Goal: Task Accomplishment & Management: Manage account settings

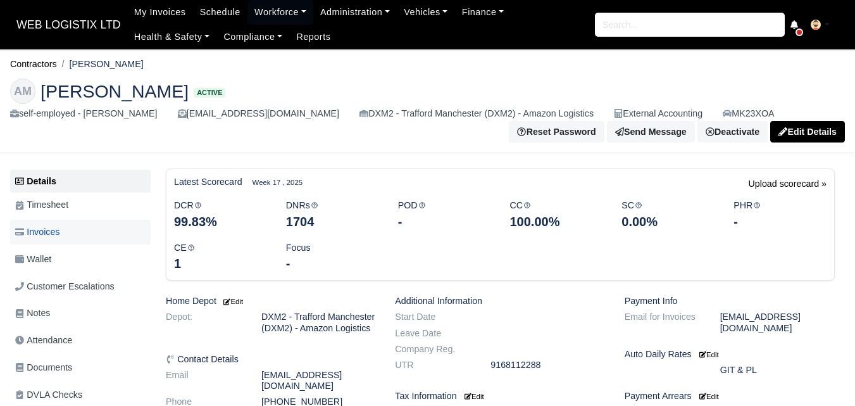
click at [58, 236] on span "Invoices" at bounding box center [37, 232] width 44 height 15
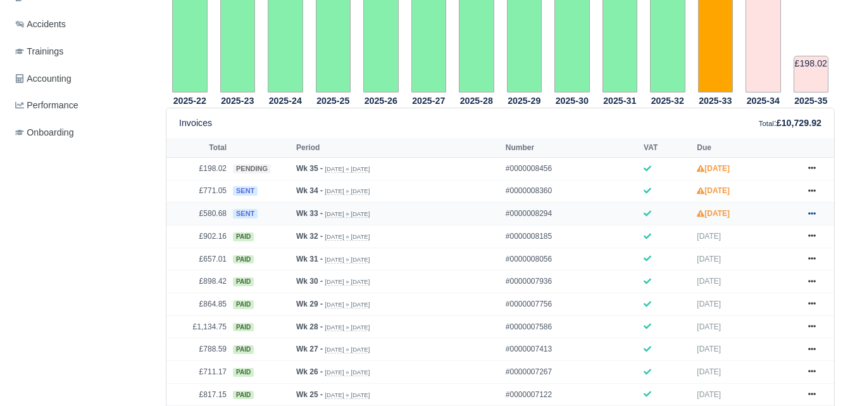
scroll to position [451, 0]
click at [808, 215] on icon at bounding box center [812, 214] width 8 height 8
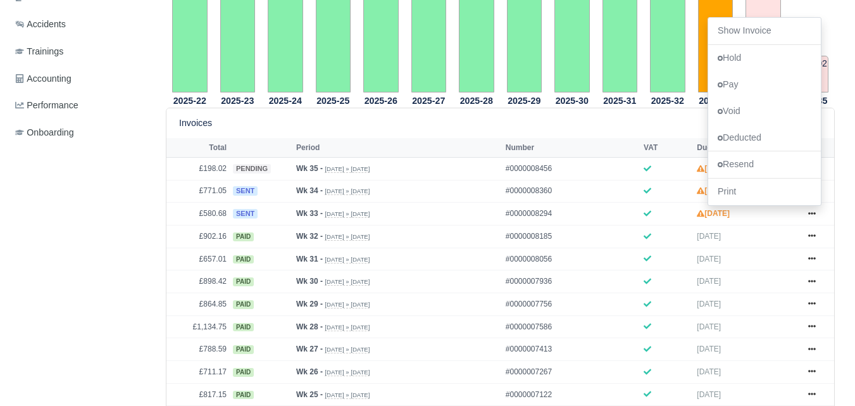
click at [461, 144] on th "Period" at bounding box center [398, 147] width 210 height 19
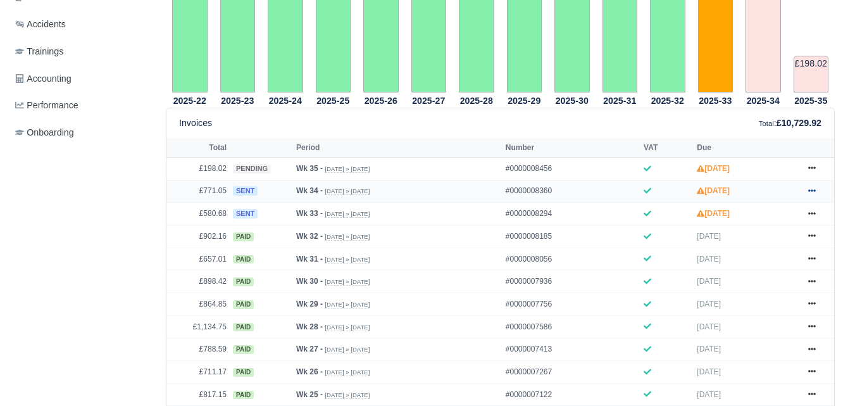
click at [808, 192] on icon at bounding box center [812, 191] width 8 height 8
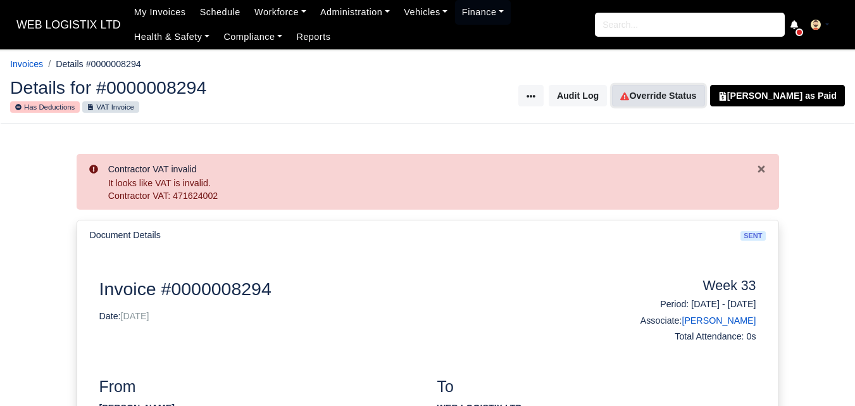
click at [699, 97] on link "Override Status" at bounding box center [658, 96] width 92 height 22
click at [665, 99] on link "Override Status" at bounding box center [658, 96] width 92 height 22
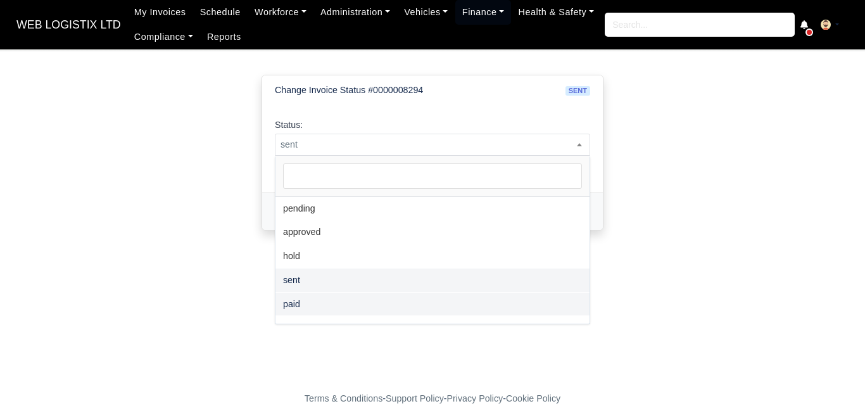
select select "paid"
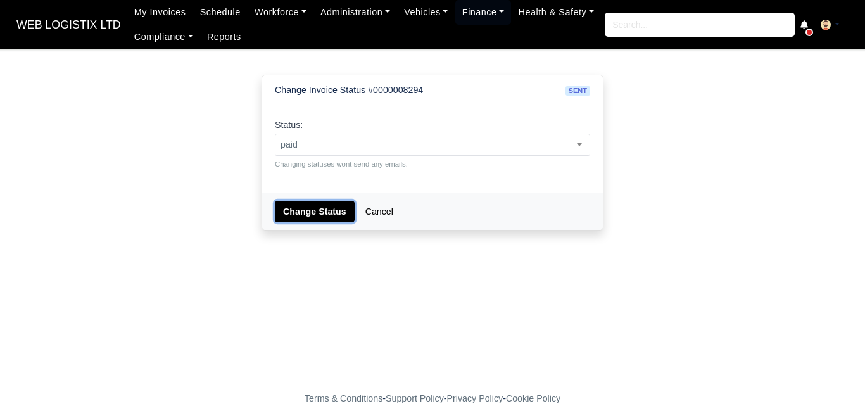
click at [303, 218] on button "Change Status" at bounding box center [315, 212] width 80 height 22
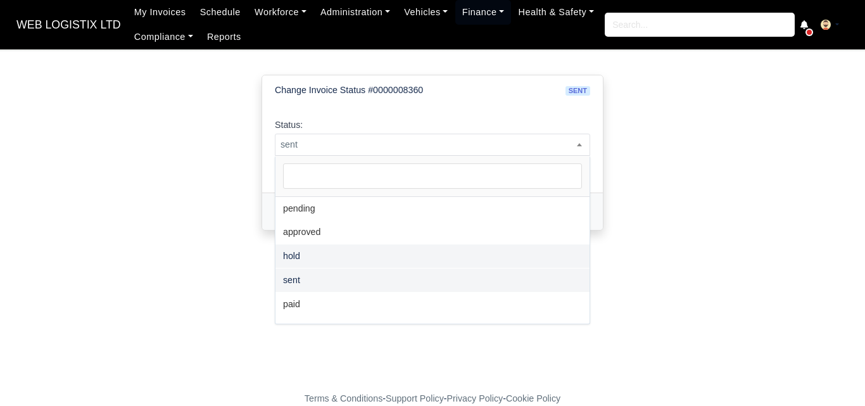
select select "paid"
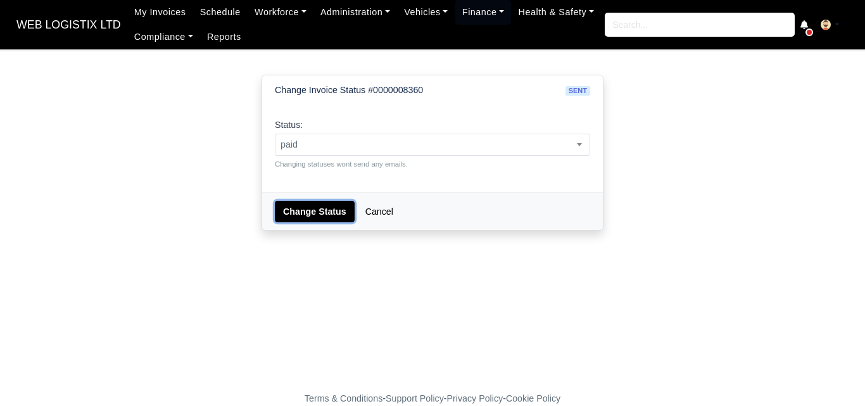
click at [294, 208] on button "Change Status" at bounding box center [315, 212] width 80 height 22
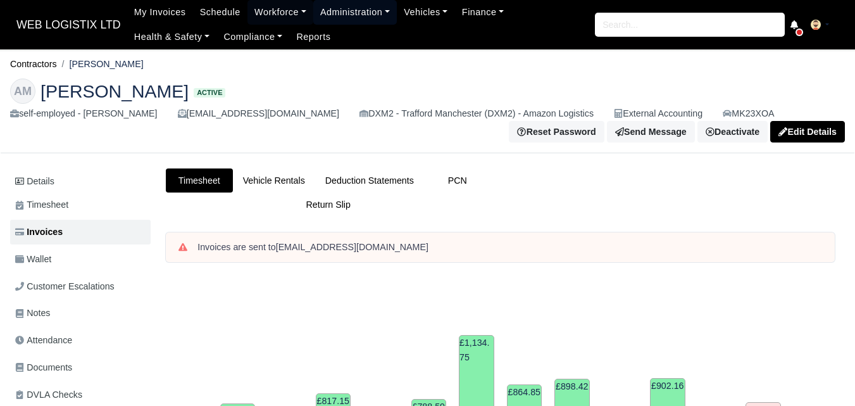
click at [358, 14] on link "Administration" at bounding box center [355, 12] width 84 height 25
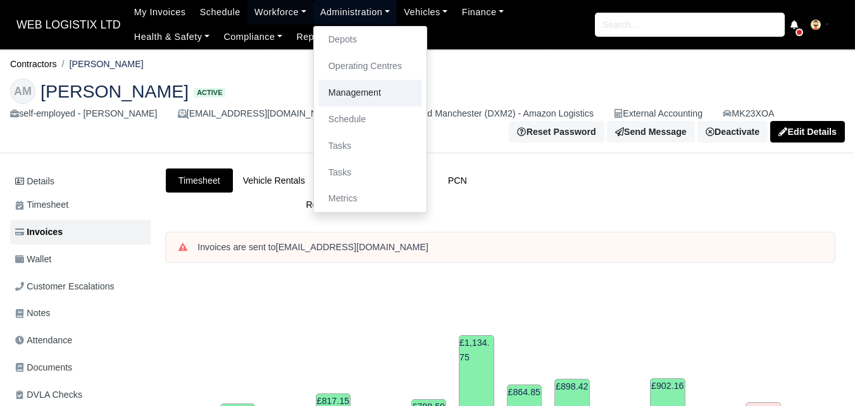
click at [362, 89] on link "Management" at bounding box center [370, 93] width 103 height 27
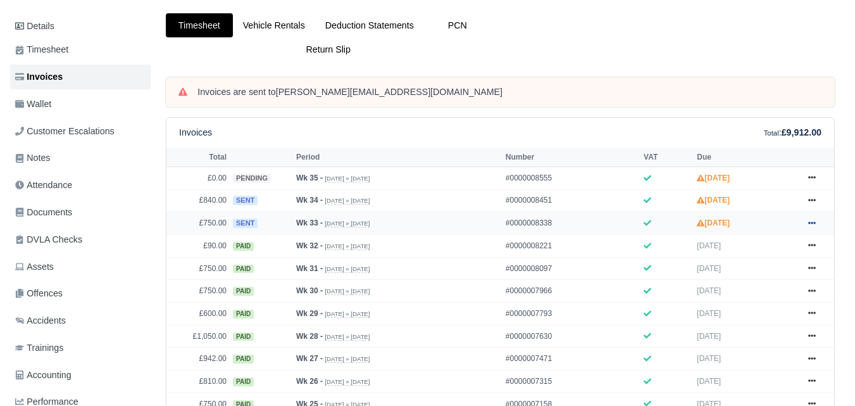
click at [806, 222] on link at bounding box center [812, 223] width 19 height 16
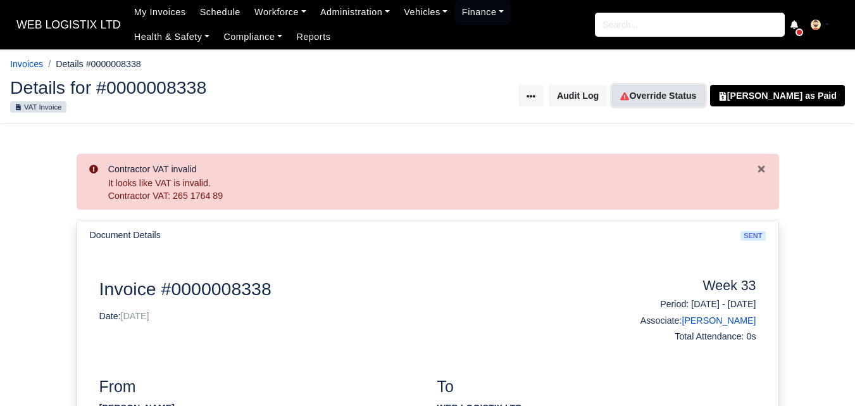
click at [677, 90] on link "Override Status" at bounding box center [658, 96] width 92 height 22
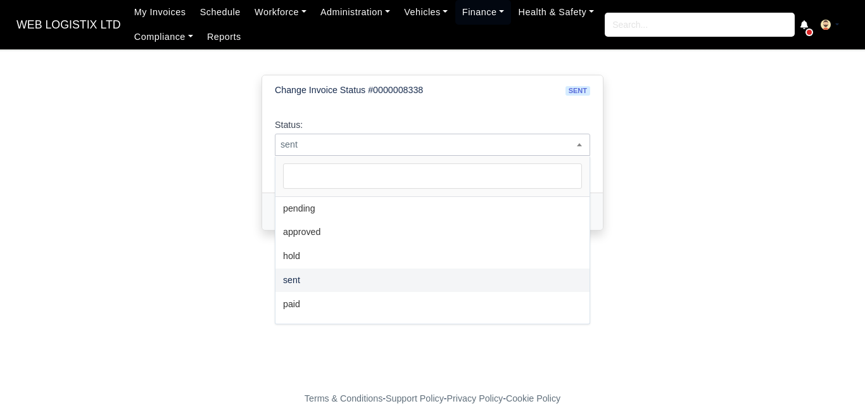
click at [361, 137] on span "sent" at bounding box center [432, 145] width 314 height 16
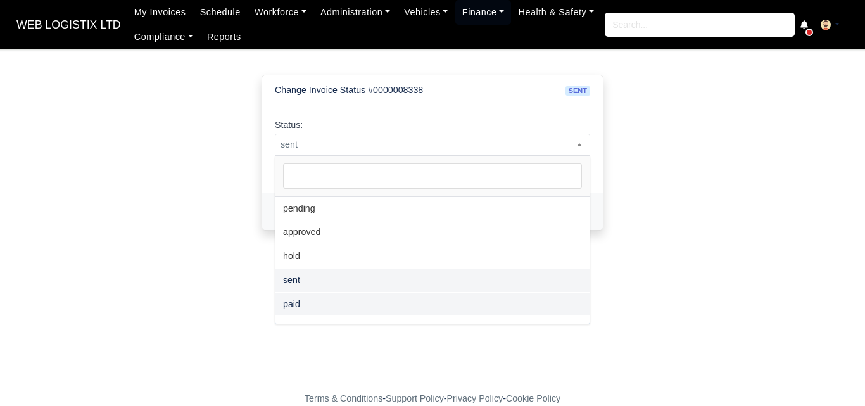
select select "paid"
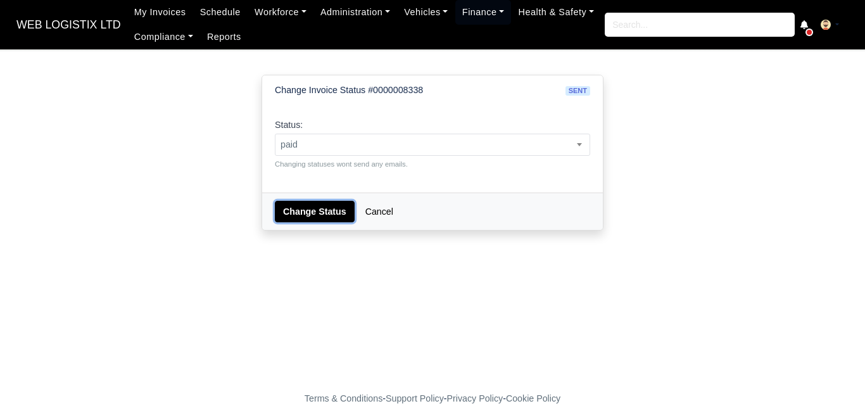
click at [315, 213] on button "Change Status" at bounding box center [315, 212] width 80 height 22
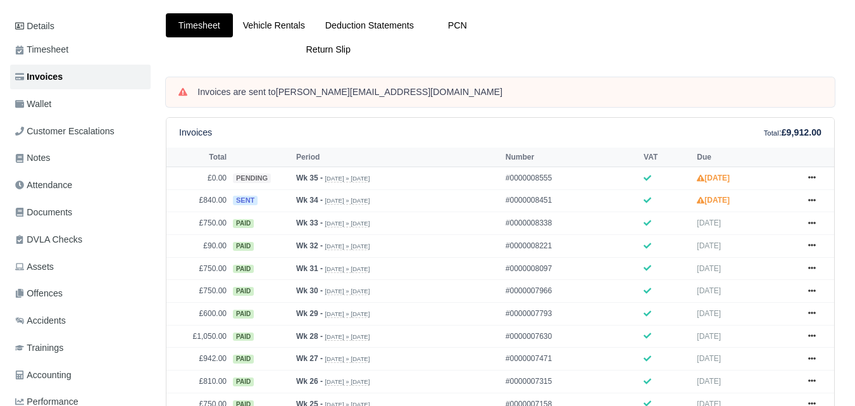
scroll to position [134, 0]
